Goal: Task Accomplishment & Management: Use online tool/utility

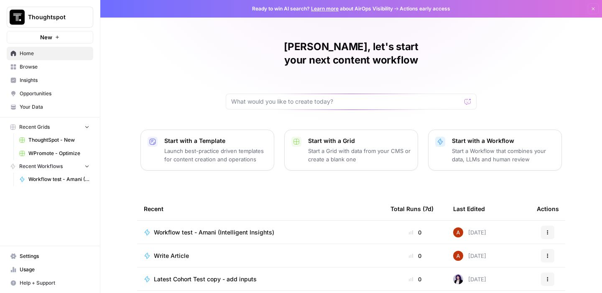
click at [55, 157] on span "WPromote - Optimize" at bounding box center [58, 154] width 61 height 8
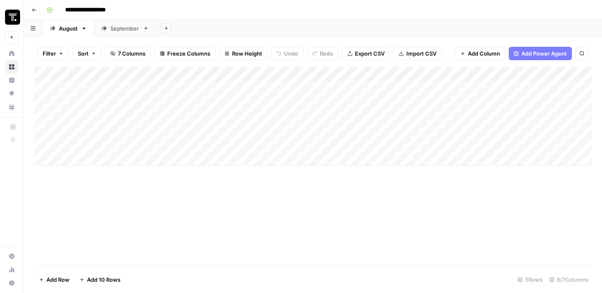
click at [86, 145] on div "Add Column" at bounding box center [313, 116] width 558 height 99
type textarea "**********"
click at [389, 263] on div "Add Column" at bounding box center [313, 166] width 558 height 199
click at [447, 143] on div "Add Column" at bounding box center [313, 116] width 558 height 99
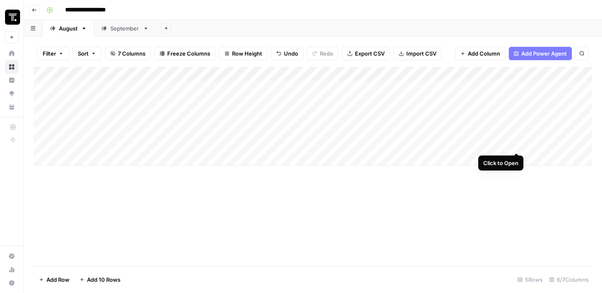
click at [516, 146] on div "Add Column" at bounding box center [313, 116] width 558 height 99
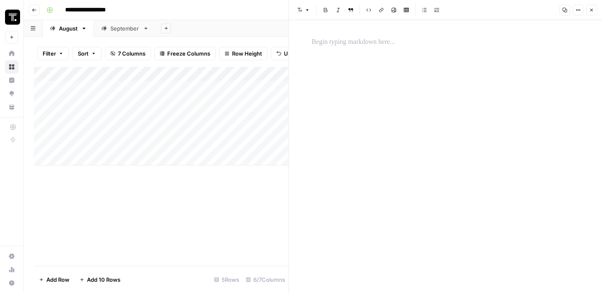
click at [457, 79] on div at bounding box center [446, 156] width 278 height 273
click at [374, 48] on div at bounding box center [446, 42] width 278 height 18
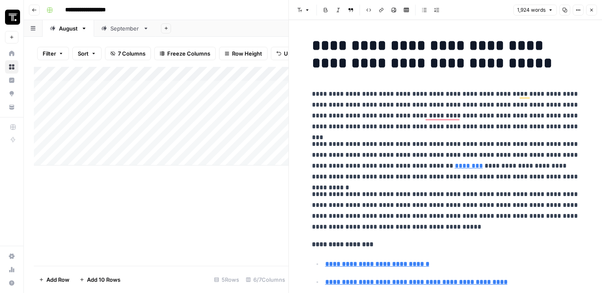
click at [211, 223] on div "Add Column" at bounding box center [161, 166] width 255 height 199
click at [590, 8] on icon "button" at bounding box center [591, 10] width 5 height 5
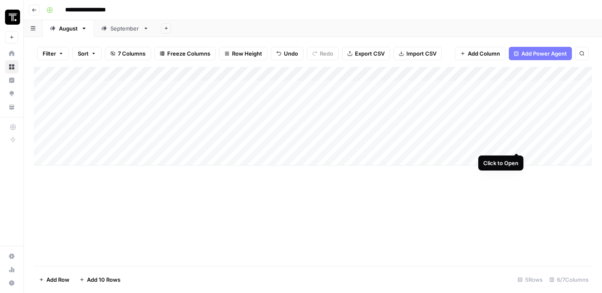
click at [517, 145] on div "Add Column" at bounding box center [313, 116] width 558 height 99
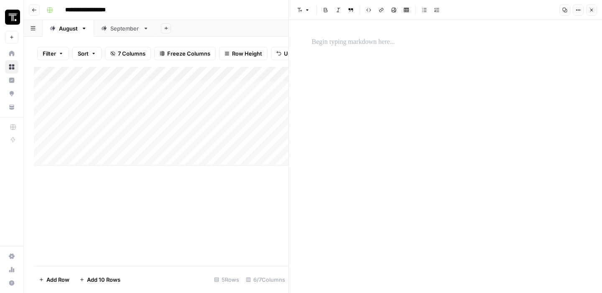
click at [412, 51] on div at bounding box center [446, 156] width 278 height 273
click at [370, 47] on p at bounding box center [446, 42] width 268 height 11
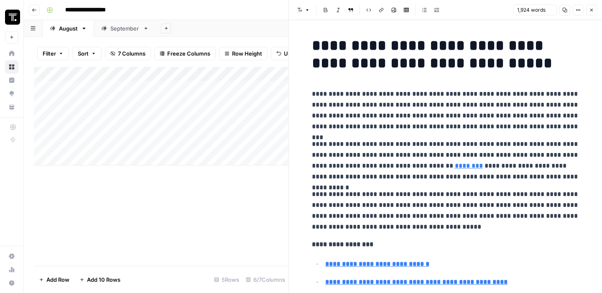
scroll to position [2750, 0]
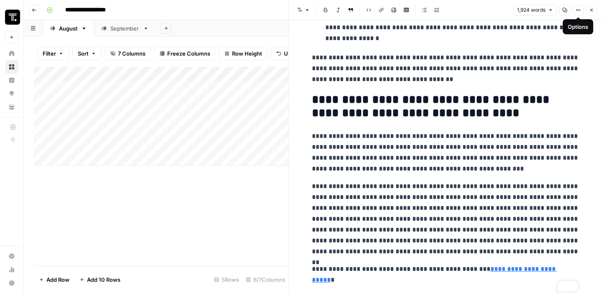
click at [587, 8] on button "Close" at bounding box center [591, 10] width 11 height 11
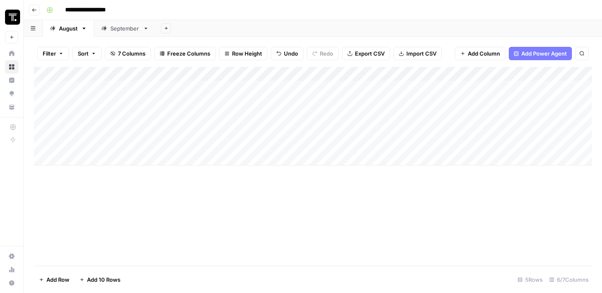
click at [444, 144] on div "Add Column" at bounding box center [313, 116] width 558 height 99
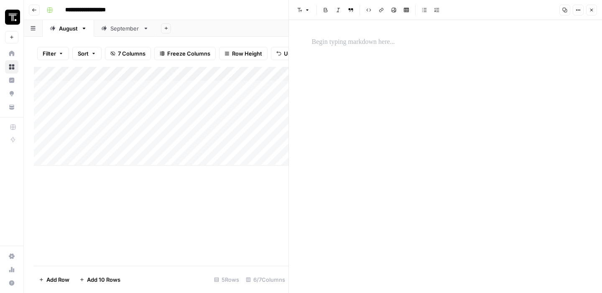
click at [225, 208] on div "Add Column" at bounding box center [161, 166] width 255 height 199
click at [227, 139] on div "Add Column" at bounding box center [161, 116] width 255 height 99
click at [225, 145] on div "Add Column" at bounding box center [161, 116] width 255 height 99
type input "**********"
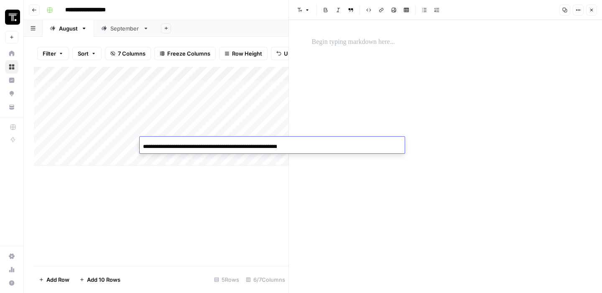
scroll to position [0, 44]
click at [227, 222] on div "Add Column" at bounding box center [161, 166] width 255 height 199
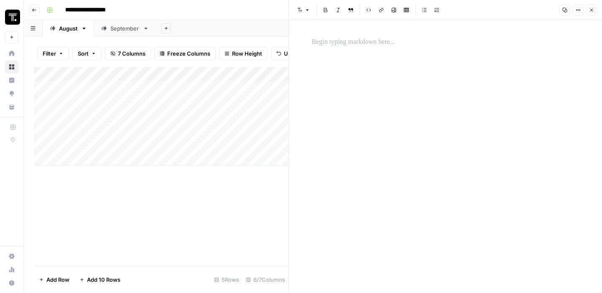
click at [398, 150] on div at bounding box center [446, 156] width 278 height 273
click at [380, 38] on p at bounding box center [446, 42] width 268 height 11
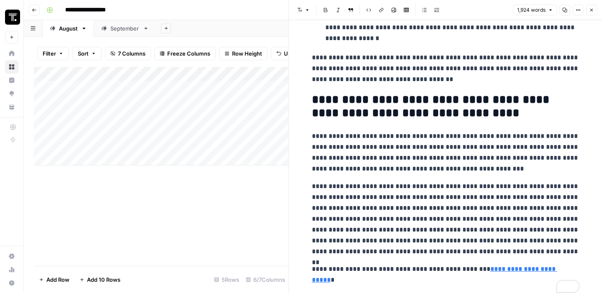
click at [248, 141] on div "Add Column" at bounding box center [161, 116] width 255 height 99
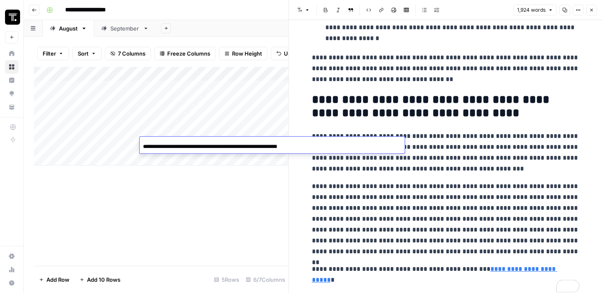
scroll to position [0, 44]
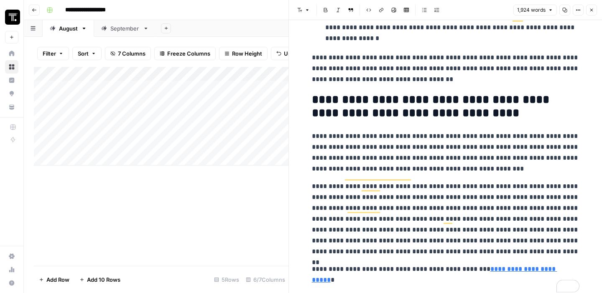
click at [242, 192] on div "Add Column" at bounding box center [161, 166] width 255 height 199
click at [590, 11] on icon "button" at bounding box center [591, 10] width 5 height 5
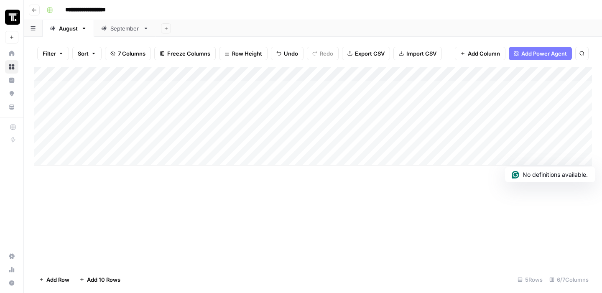
click at [487, 195] on div "Add Column" at bounding box center [313, 166] width 558 height 199
click at [439, 143] on div "Add Column" at bounding box center [313, 116] width 558 height 99
click at [453, 145] on div "Add Column" at bounding box center [313, 116] width 558 height 99
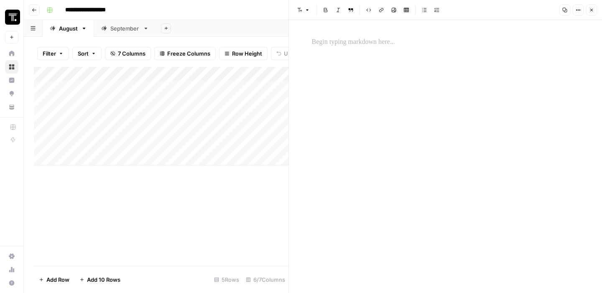
click at [214, 223] on div "Add Column" at bounding box center [161, 166] width 255 height 199
click at [424, 148] on div at bounding box center [446, 156] width 278 height 273
click at [362, 42] on p at bounding box center [446, 42] width 268 height 11
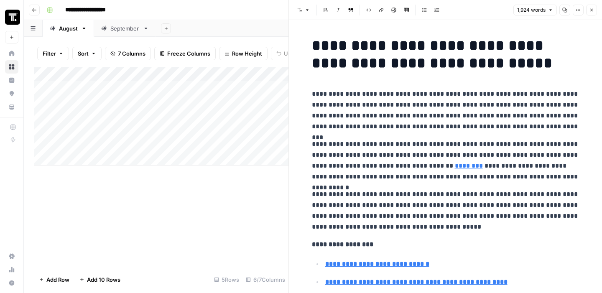
scroll to position [2750, 0]
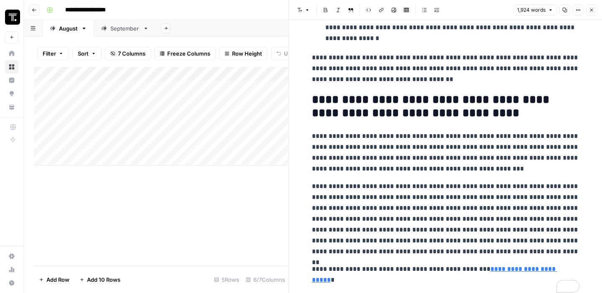
click at [237, 203] on div "Add Column" at bounding box center [161, 166] width 255 height 199
click at [591, 12] on icon "button" at bounding box center [591, 10] width 5 height 5
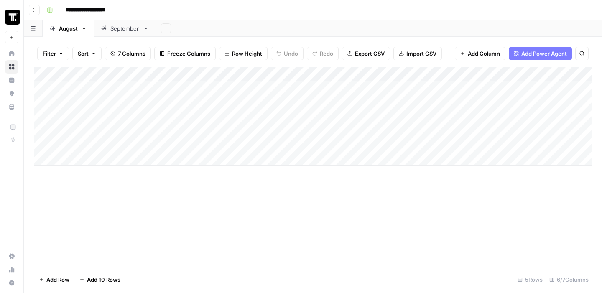
click at [431, 200] on div "Add Column" at bounding box center [313, 166] width 558 height 199
click at [427, 148] on div "Add Column" at bounding box center [313, 116] width 558 height 99
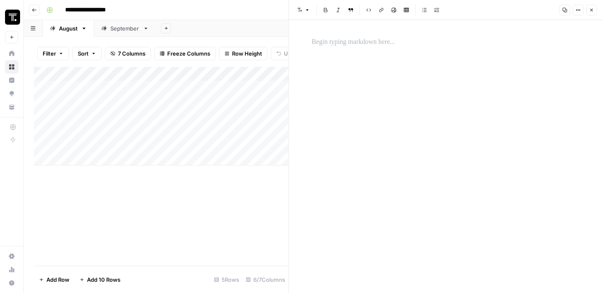
click at [436, 128] on div at bounding box center [446, 156] width 278 height 273
click at [414, 59] on div at bounding box center [446, 156] width 278 height 273
click at [410, 50] on div "To enrich screen reader interactions, please activate Accessibility in Grammarl…" at bounding box center [446, 42] width 278 height 18
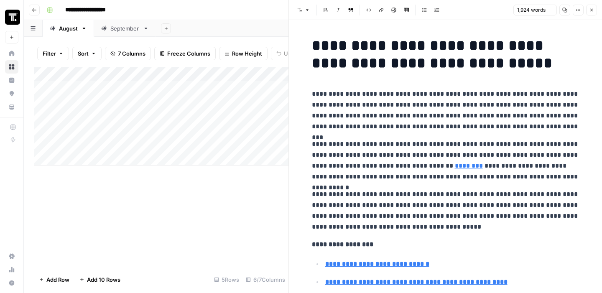
scroll to position [2750, 0]
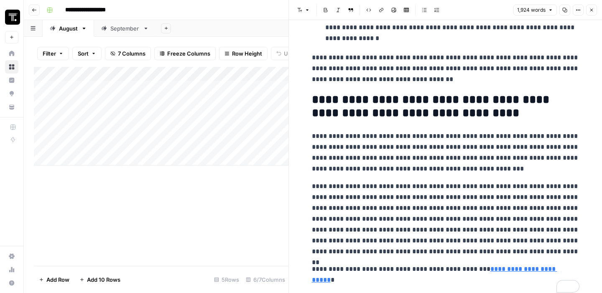
click at [437, 185] on p "**********" at bounding box center [446, 219] width 268 height 76
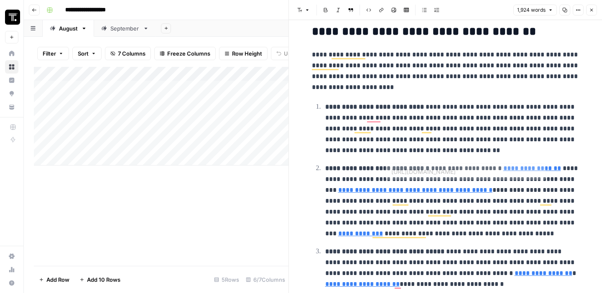
scroll to position [0, 0]
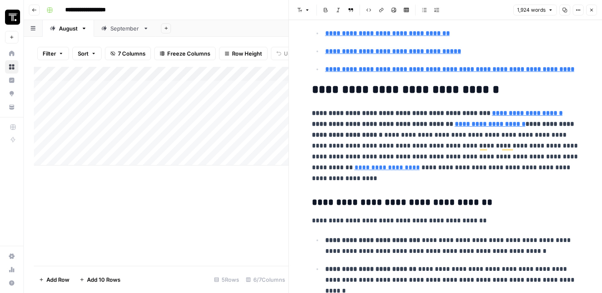
click at [579, 8] on icon "button" at bounding box center [578, 10] width 5 height 5
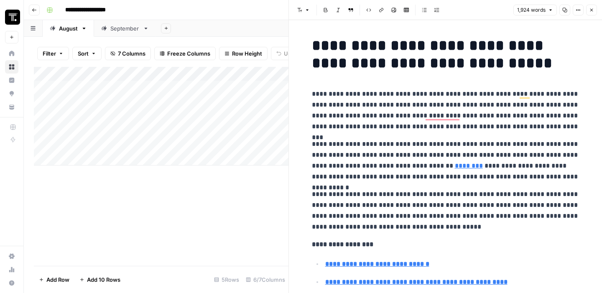
click at [595, 5] on div "1,924 words Copy Options Close" at bounding box center [555, 10] width 84 height 11
click at [590, 10] on icon "button" at bounding box center [591, 10] width 5 height 5
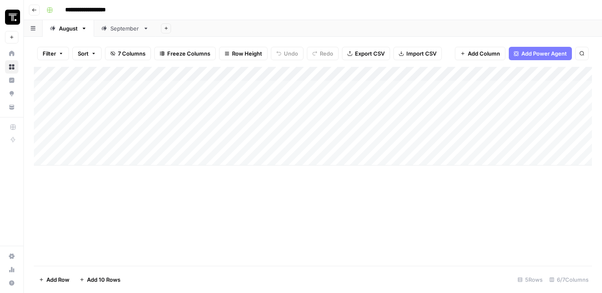
click at [484, 202] on div "Add Column" at bounding box center [313, 166] width 558 height 199
click at [518, 239] on div "Add Column" at bounding box center [313, 166] width 558 height 199
click at [244, 141] on div "Add Column" at bounding box center [313, 116] width 558 height 99
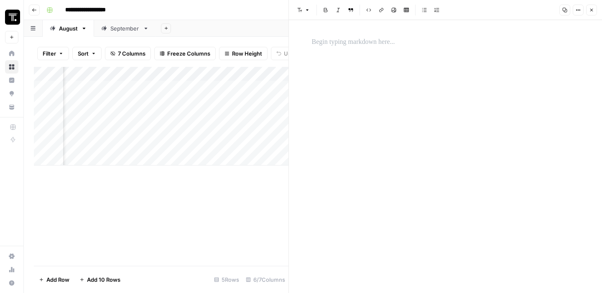
click at [226, 230] on div "Add Column" at bounding box center [161, 166] width 255 height 199
click at [587, 12] on button "Close" at bounding box center [591, 10] width 11 height 11
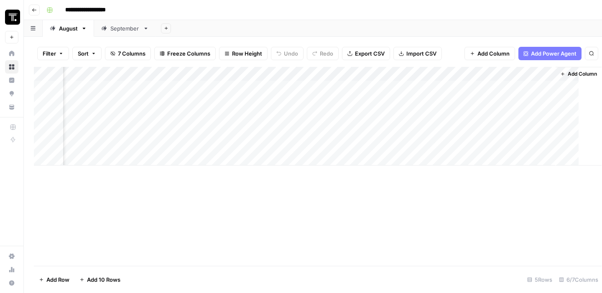
scroll to position [0, 238]
click at [357, 168] on div "Add Column" at bounding box center [313, 166] width 558 height 199
click at [198, 218] on div "Add Column" at bounding box center [313, 166] width 558 height 199
click at [458, 144] on div "Add Column" at bounding box center [313, 116] width 558 height 99
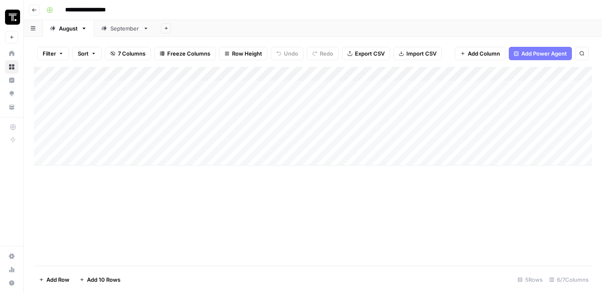
click at [417, 145] on div "Add Column" at bounding box center [313, 116] width 558 height 99
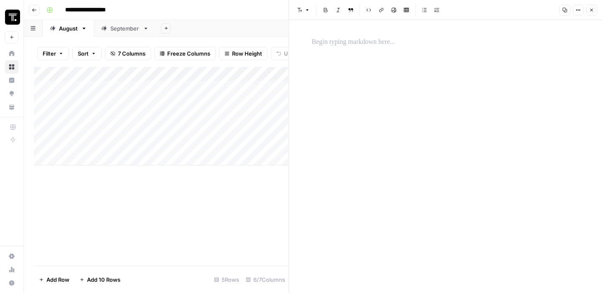
click at [405, 62] on div at bounding box center [446, 156] width 278 height 273
click at [398, 40] on p at bounding box center [446, 42] width 268 height 11
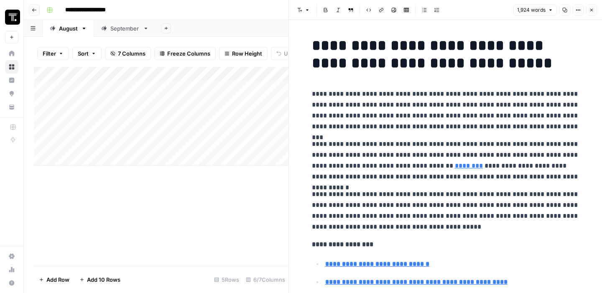
scroll to position [2750, 0]
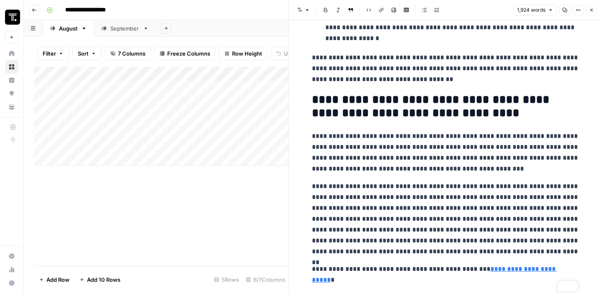
click at [590, 9] on icon "button" at bounding box center [591, 10] width 5 height 5
